Goal: Transaction & Acquisition: Purchase product/service

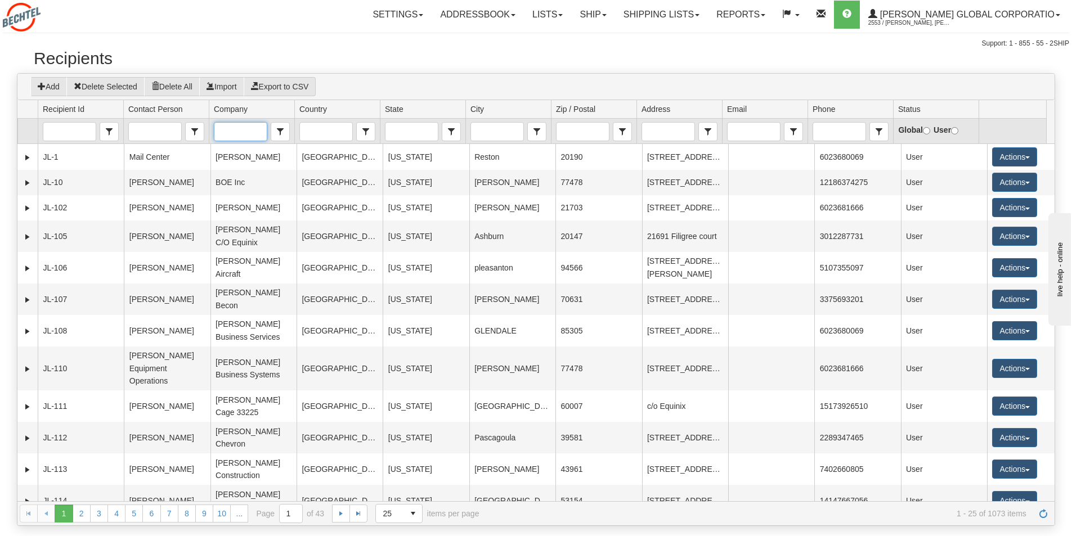
click at [235, 133] on input "Company" at bounding box center [240, 132] width 52 height 18
type input "midwest"
drag, startPoint x: 258, startPoint y: 132, endPoint x: 212, endPoint y: 132, distance: 46.1
click at [212, 132] on td "midwest Contains contains" at bounding box center [252, 131] width 86 height 25
click at [487, 133] on input "City" at bounding box center [497, 132] width 52 height 18
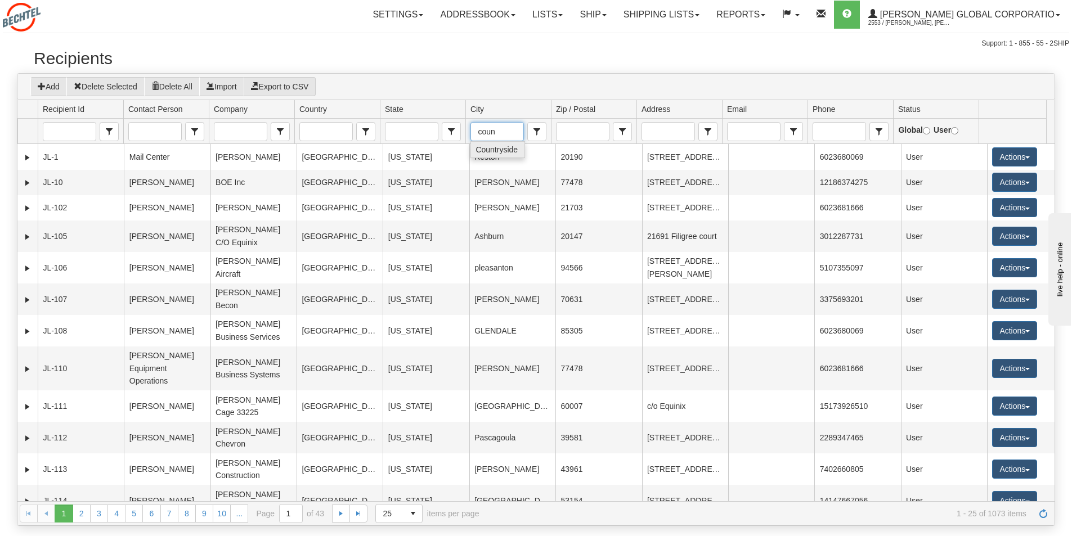
click at [497, 151] on span "Countryside" at bounding box center [496, 149] width 42 height 11
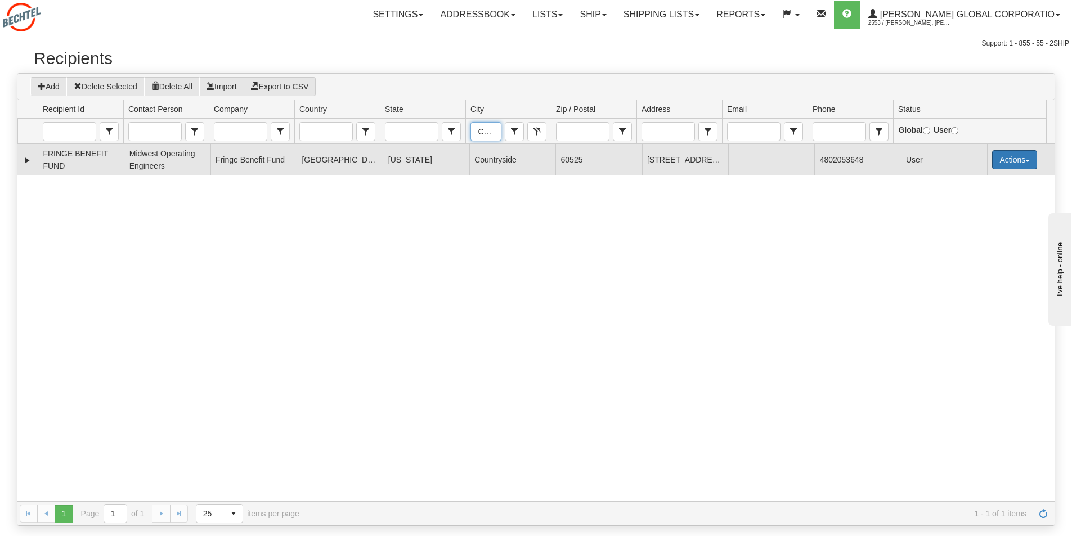
click at [1025, 161] on span "button" at bounding box center [1027, 161] width 5 height 2
type input "Countryside"
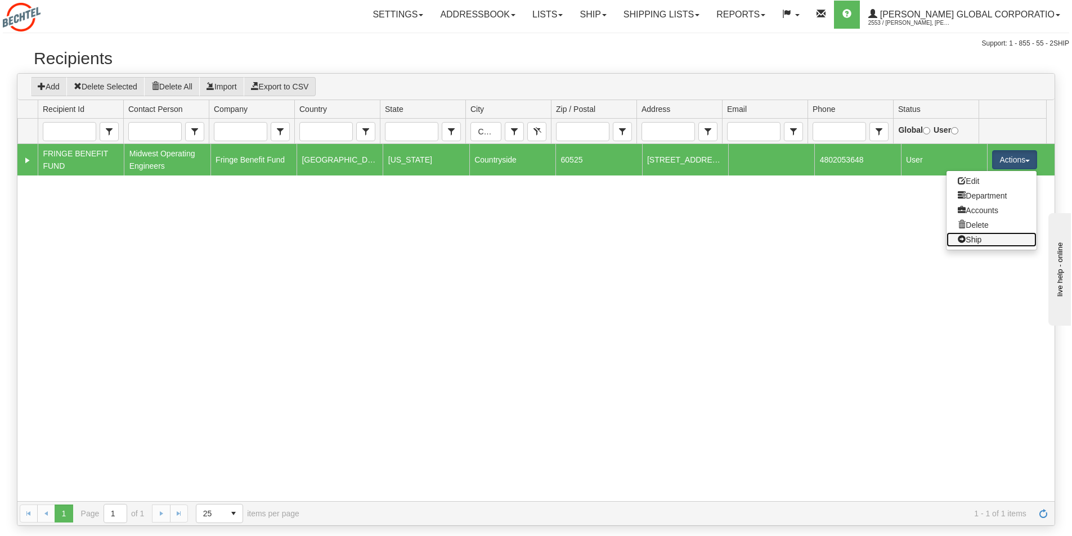
click at [968, 241] on link "Ship" at bounding box center [991, 239] width 90 height 15
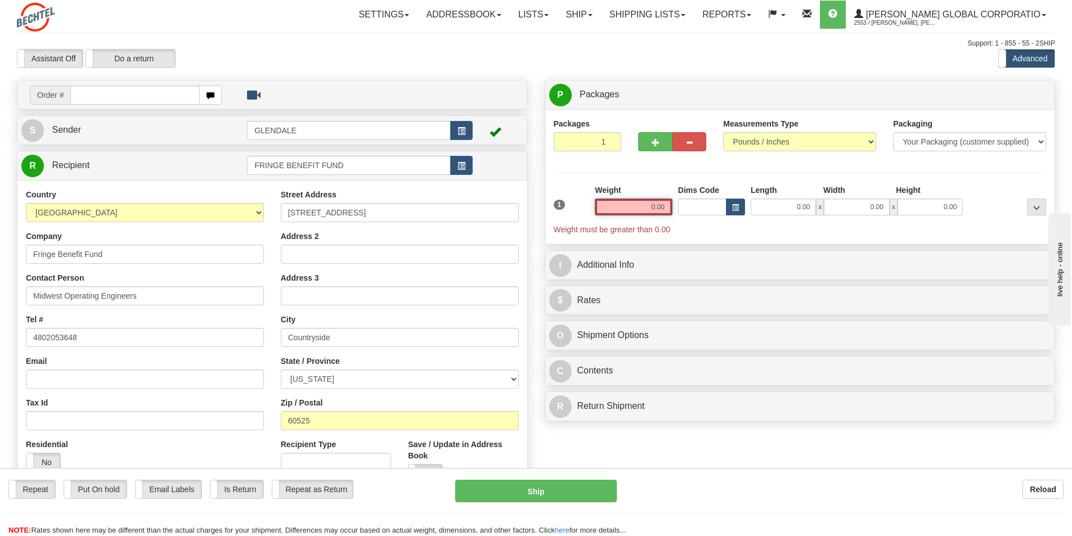
drag, startPoint x: 667, startPoint y: 207, endPoint x: 650, endPoint y: 207, distance: 17.4
click at [650, 207] on input "0.00" at bounding box center [634, 207] width 78 height 17
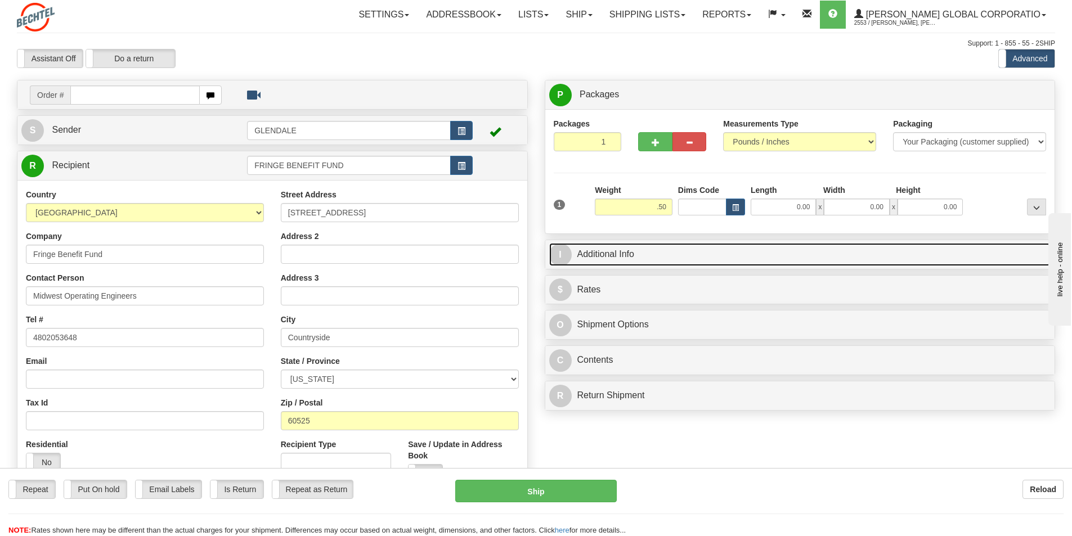
type input "0.50"
click at [599, 249] on link "I Additional Info" at bounding box center [800, 254] width 502 height 23
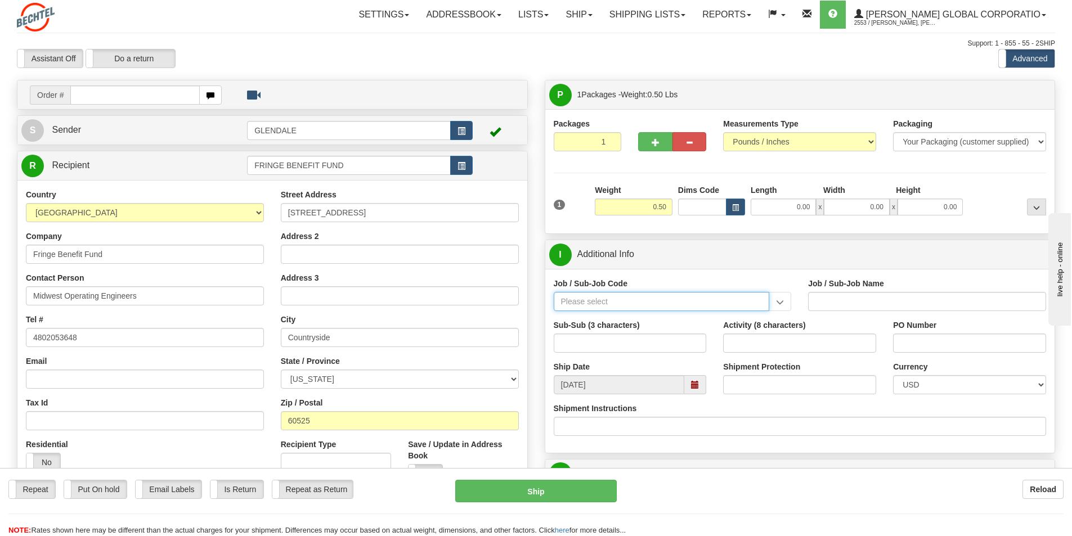
click at [573, 303] on input "Job / Sub-Job Code" at bounding box center [662, 301] width 216 height 19
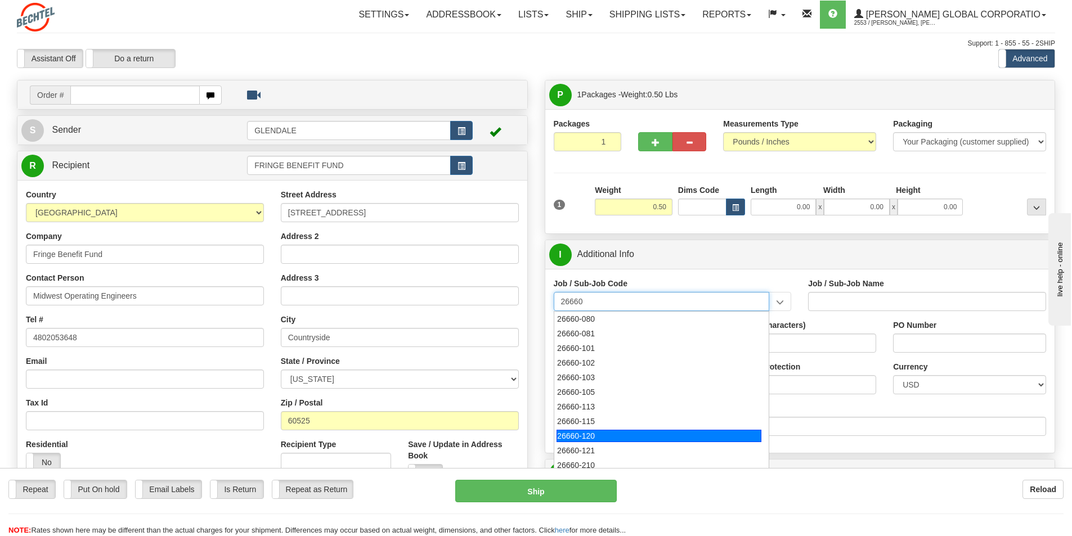
click at [587, 432] on div "26660-120" at bounding box center [658, 436] width 205 height 12
type input "26660-120"
type input "MAMMOTH SOUTH SOLAR PROJECT TSA - HOME OFFICE RES"
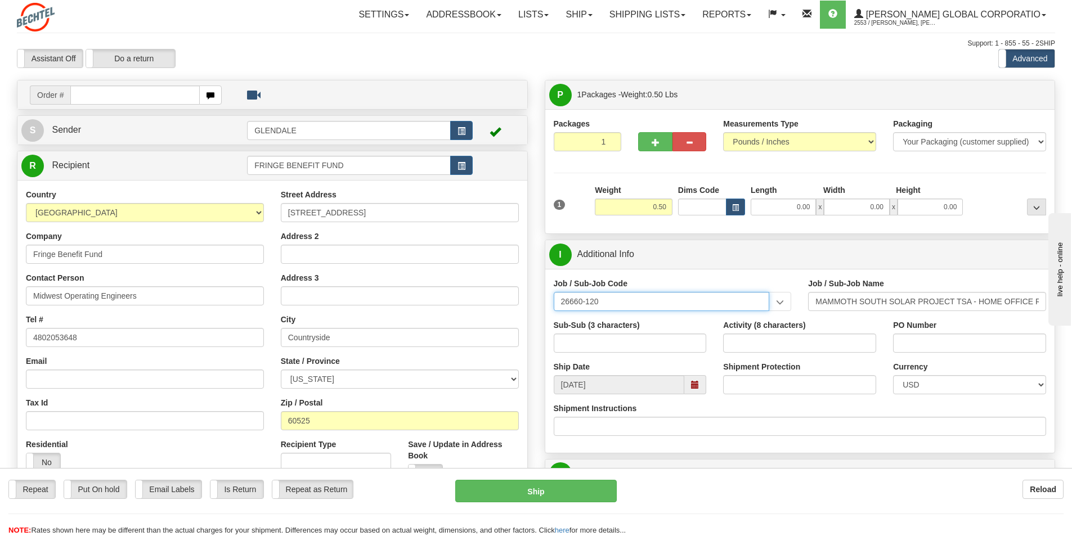
click at [630, 305] on input "26660-120" at bounding box center [662, 301] width 216 height 19
drag, startPoint x: 616, startPoint y: 304, endPoint x: 582, endPoint y: 302, distance: 34.4
click at [582, 302] on input "26660-120" at bounding box center [662, 301] width 216 height 19
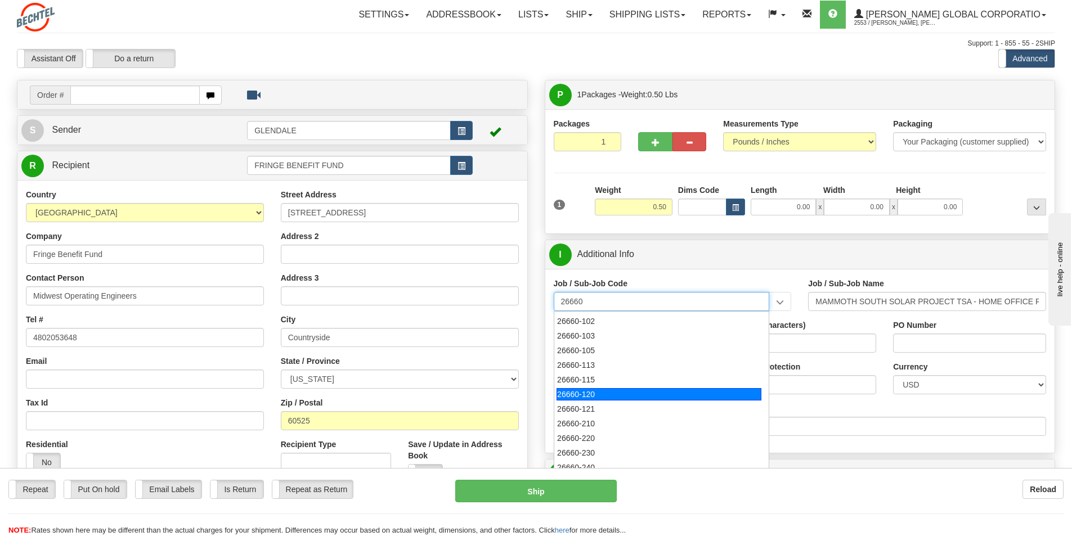
scroll to position [113, 0]
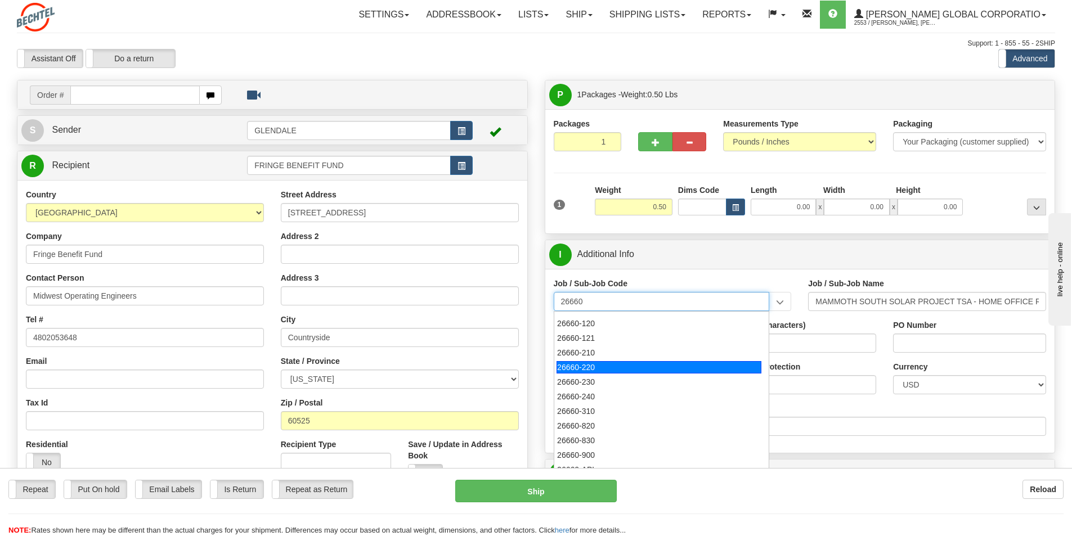
click at [579, 371] on div "26660-220" at bounding box center [658, 367] width 205 height 12
type input "26660-220"
type input "MAMMOTH SOUTH SOLAR PROJECT TSA - MANUAL LABOR"
type input "26660-220"
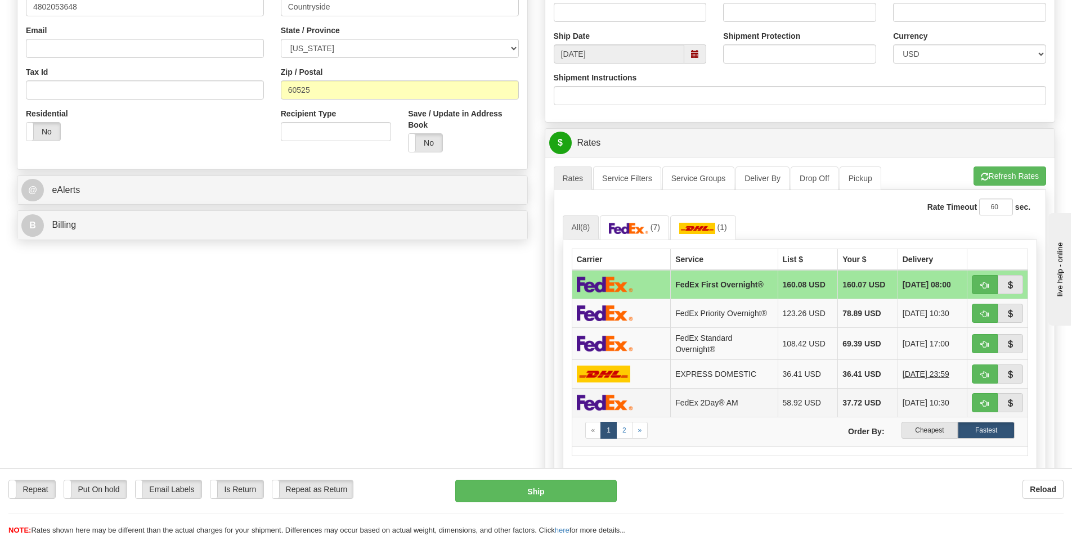
scroll to position [338, 0]
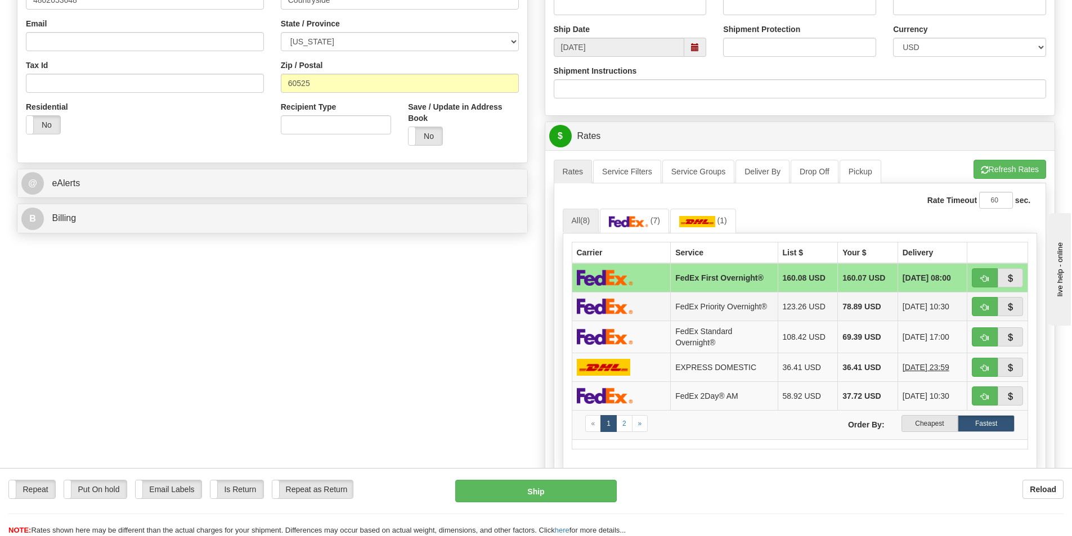
click at [613, 309] on img at bounding box center [605, 306] width 56 height 16
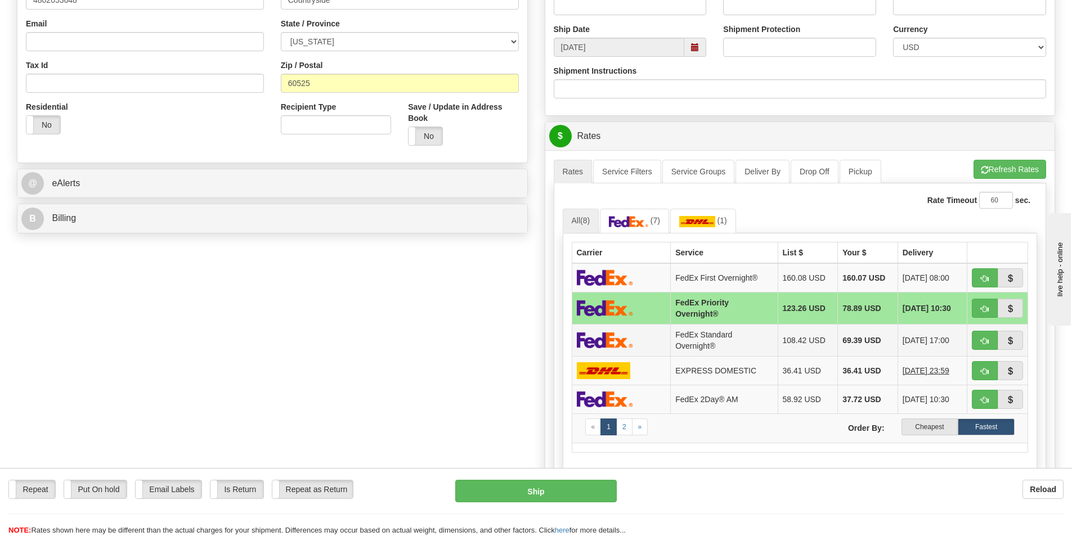
click at [621, 344] on img at bounding box center [605, 340] width 56 height 16
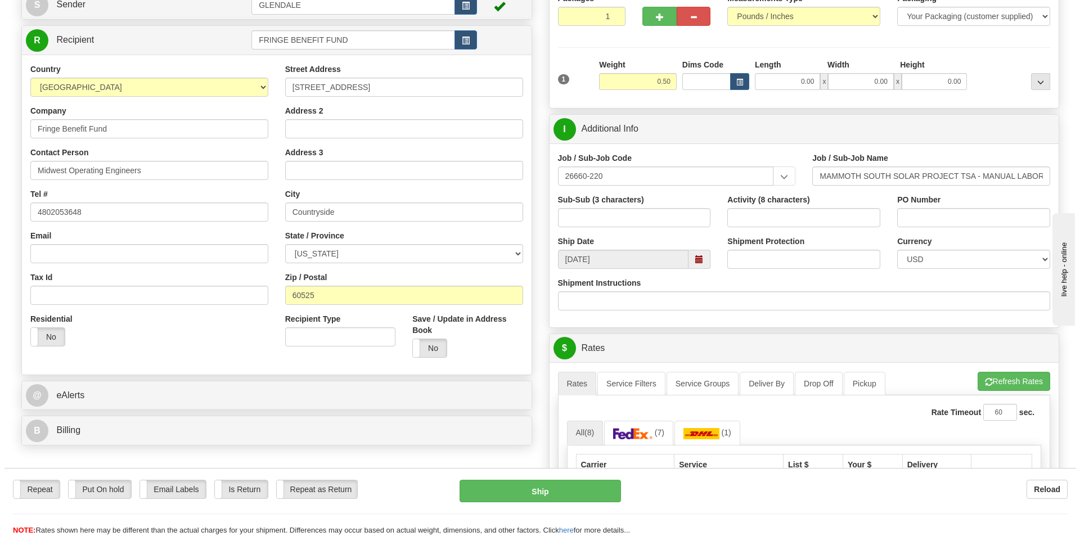
scroll to position [281, 0]
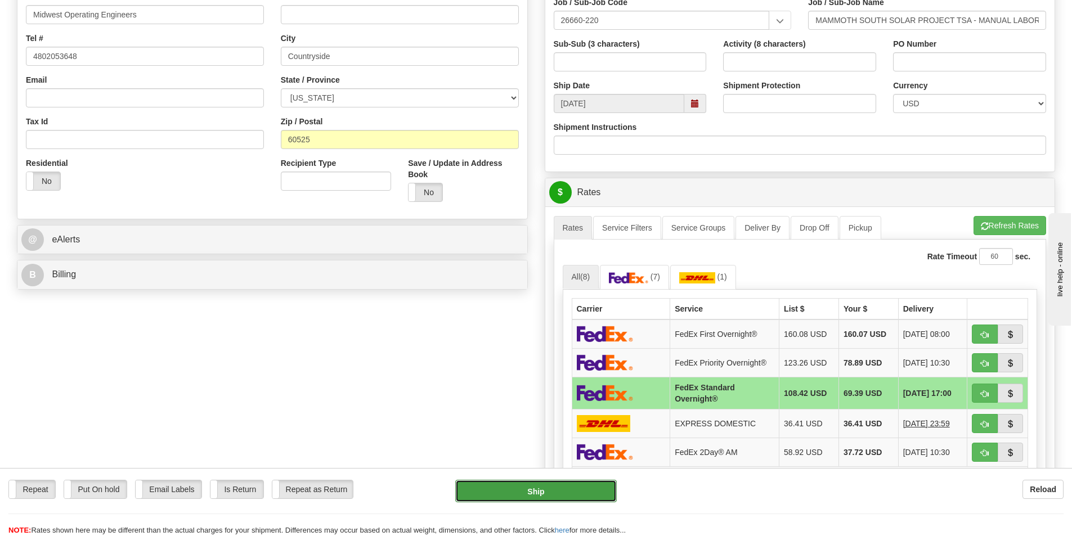
click at [536, 492] on button "Ship" at bounding box center [535, 491] width 161 height 23
type input "05"
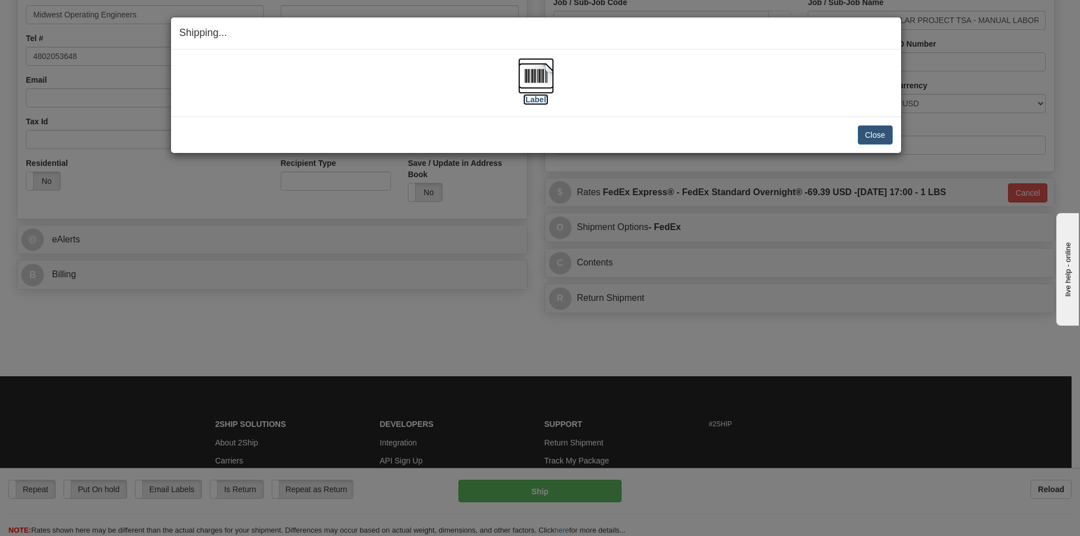
click at [536, 74] on img at bounding box center [536, 76] width 36 height 36
